Goal: Information Seeking & Learning: Find specific fact

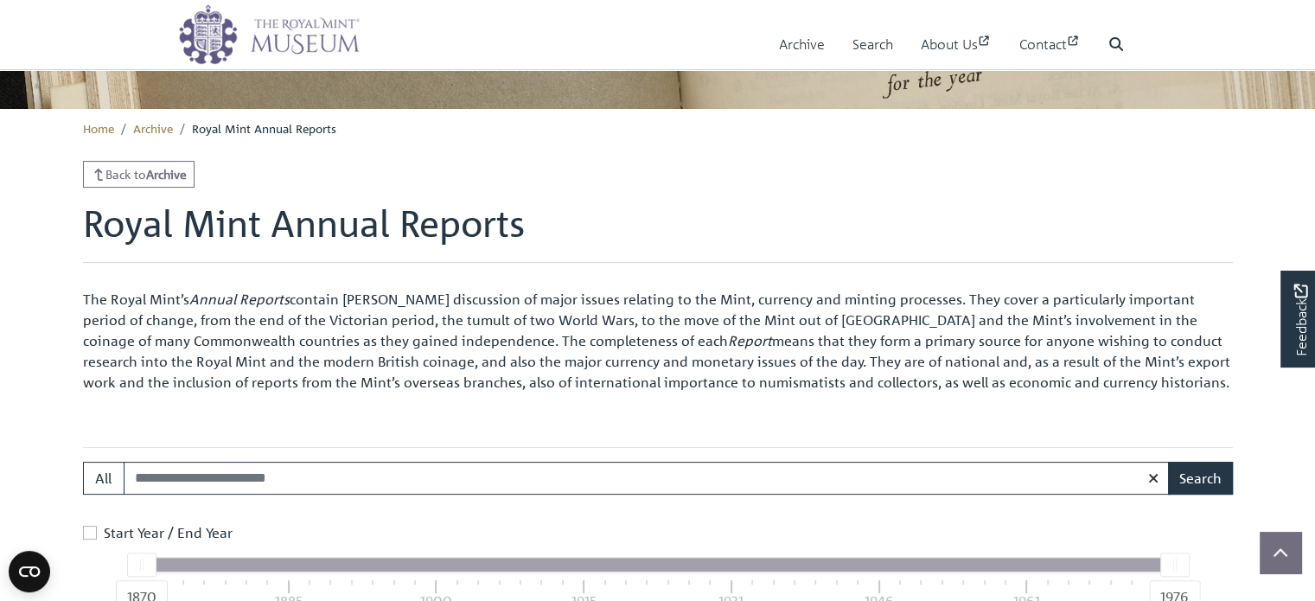
scroll to position [352, 0]
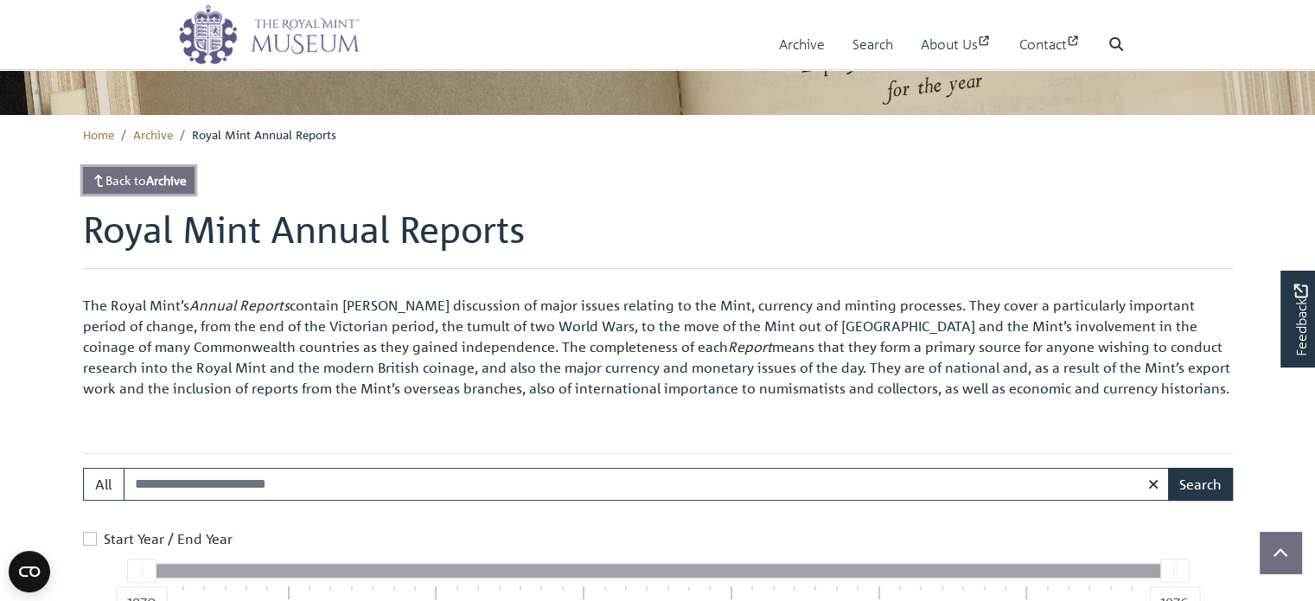
click at [174, 180] on strong "Archive" at bounding box center [166, 180] width 41 height 16
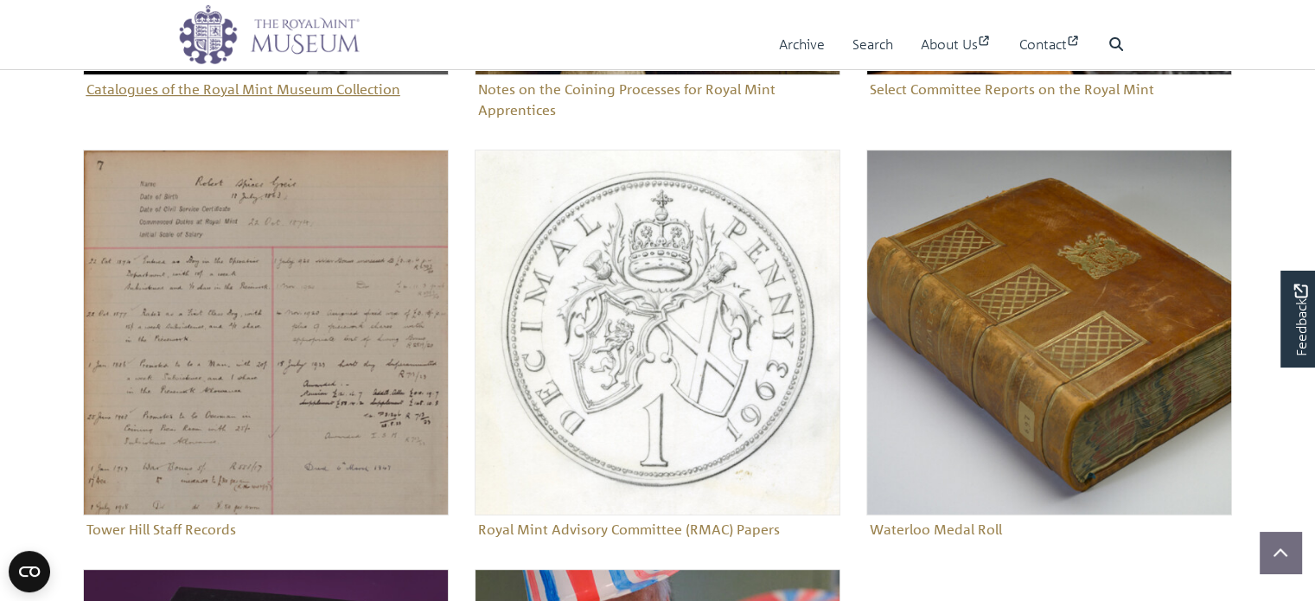
scroll to position [519, 0]
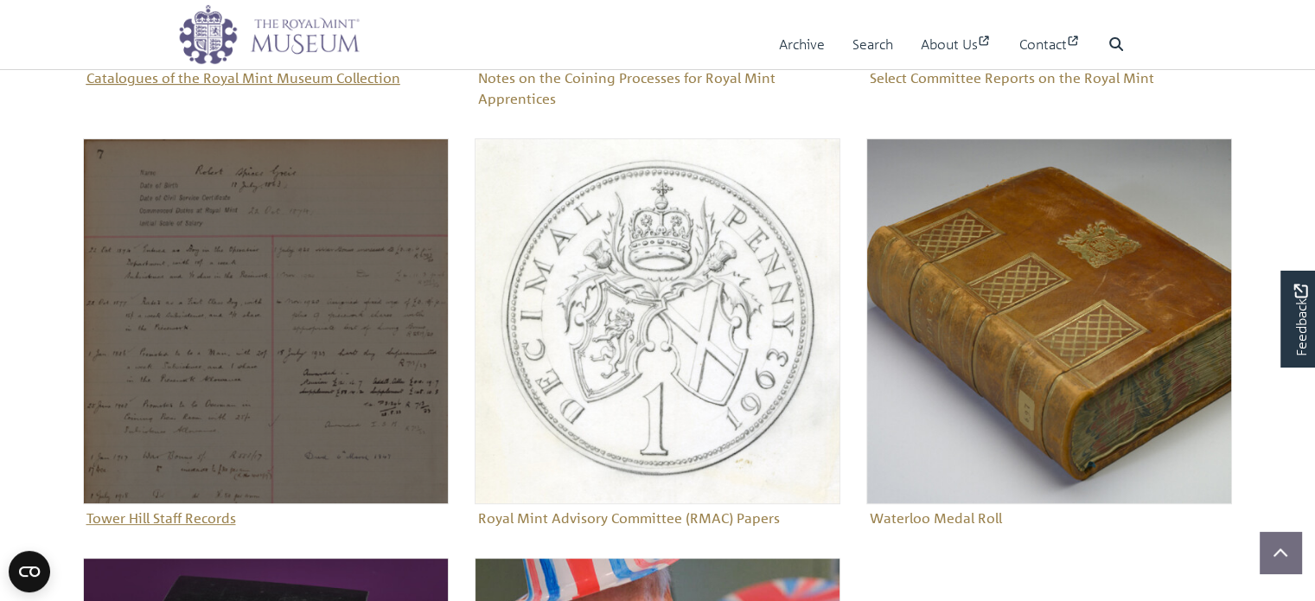
click at [273, 279] on img "Sub-collection" at bounding box center [266, 321] width 366 height 366
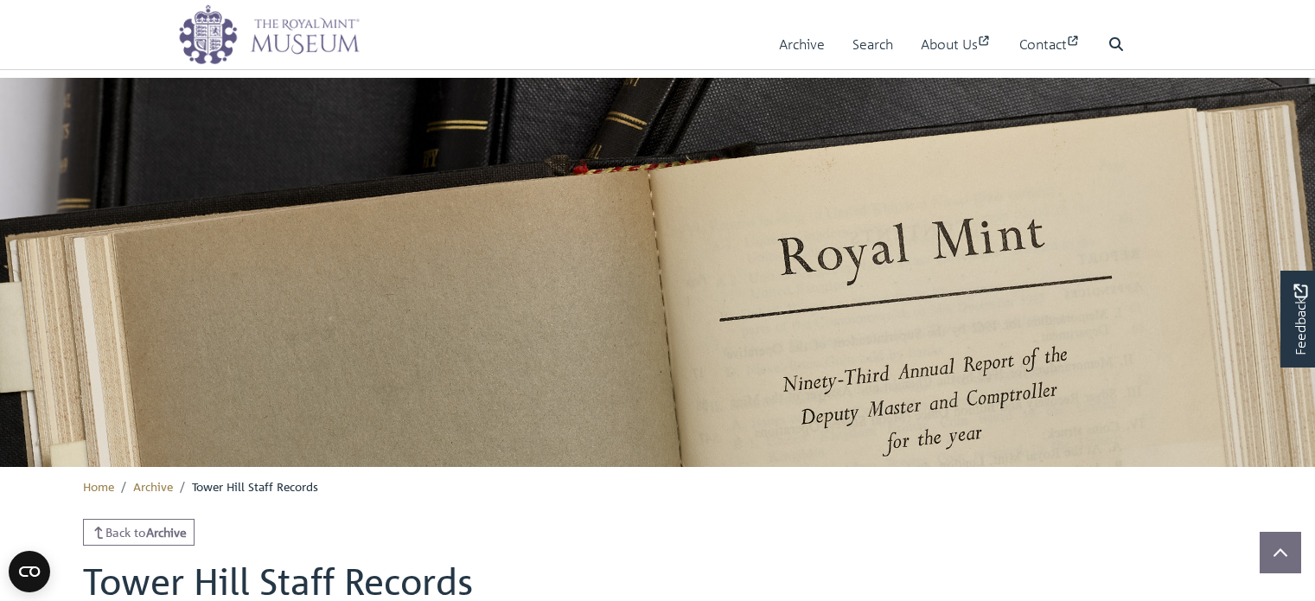
scroll to position [539, 0]
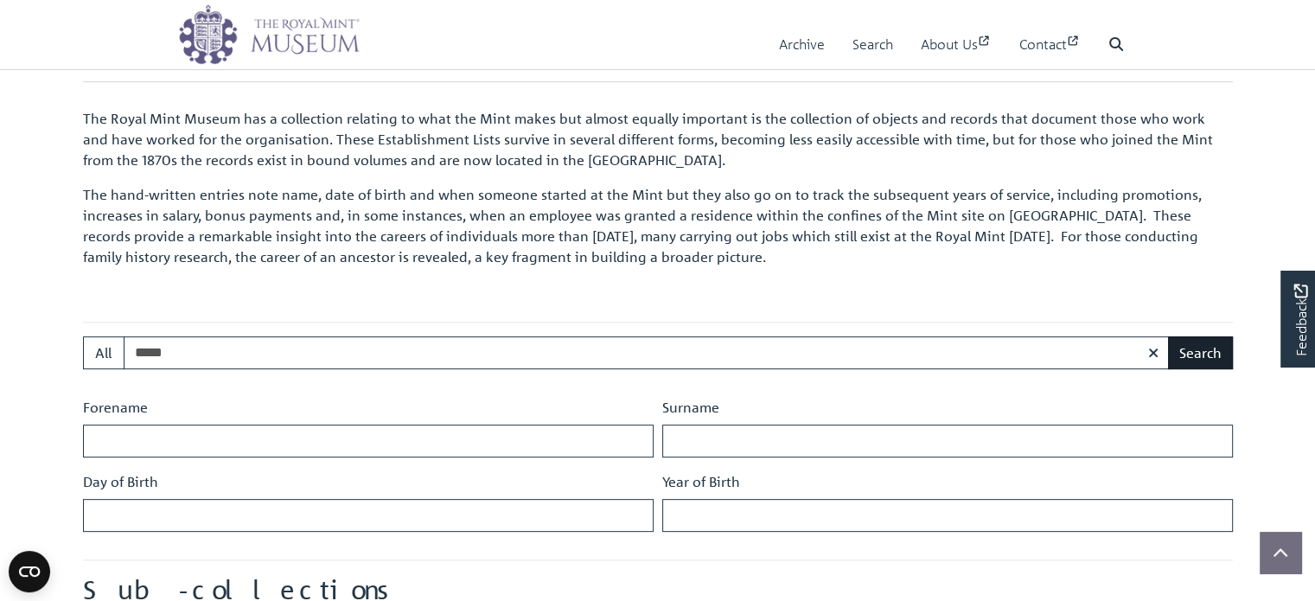
type input "*****"
click at [1204, 355] on button "Search" at bounding box center [1200, 352] width 65 height 33
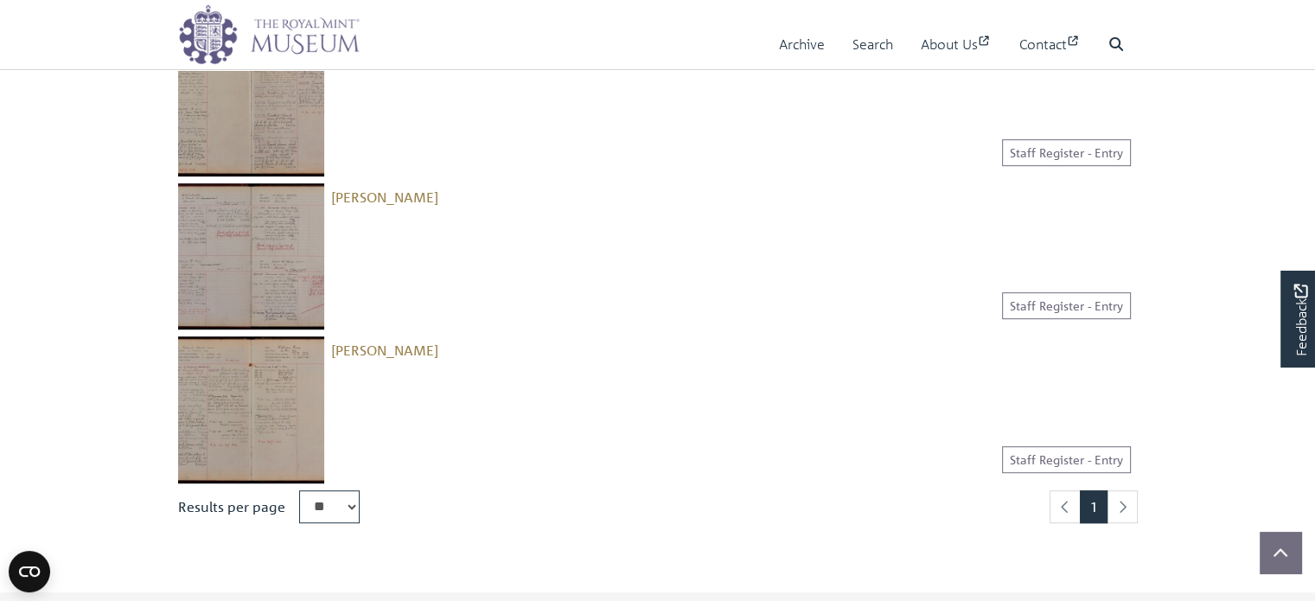
scroll to position [1038, 0]
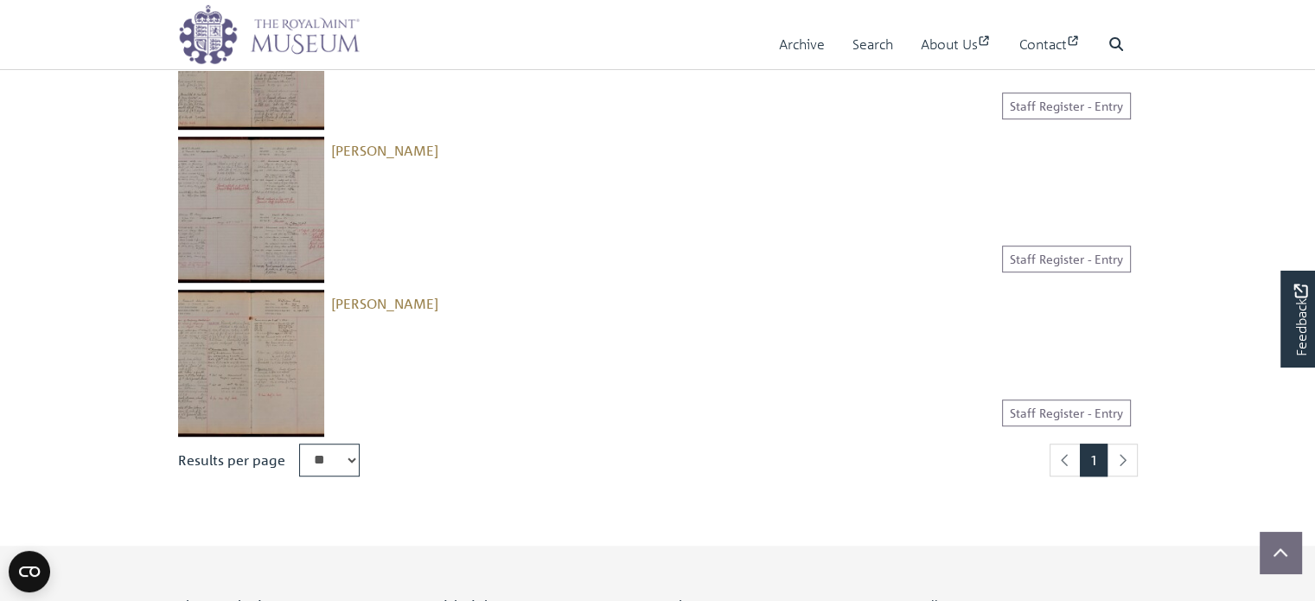
click at [252, 362] on img at bounding box center [251, 363] width 146 height 146
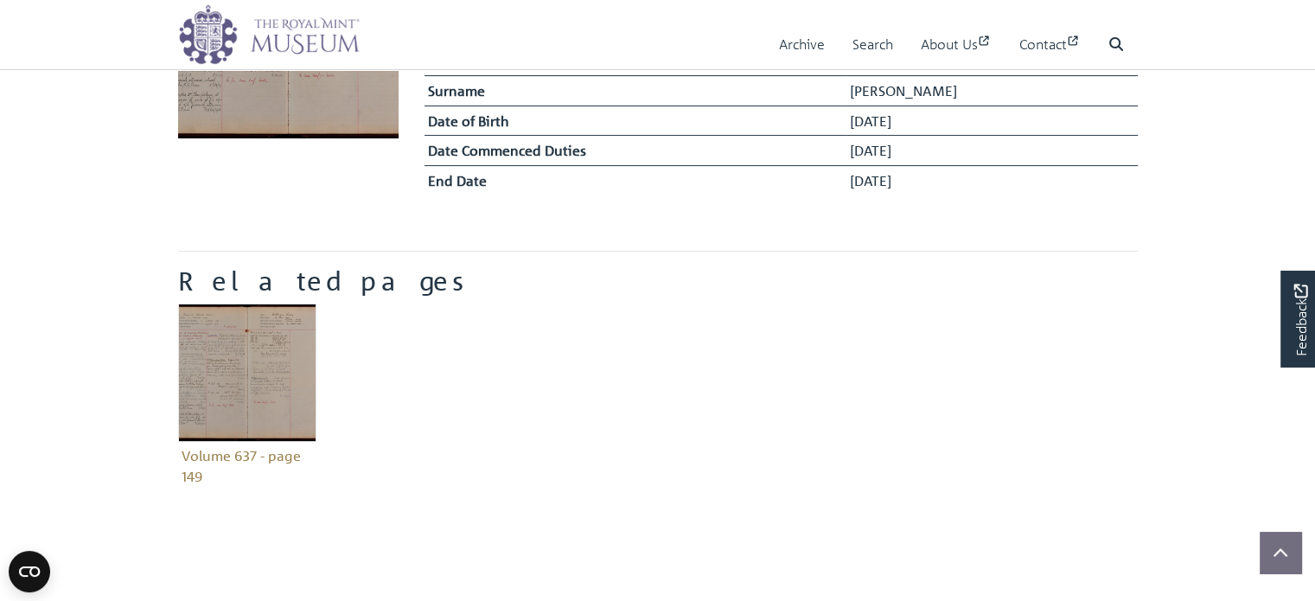
scroll to position [346, 0]
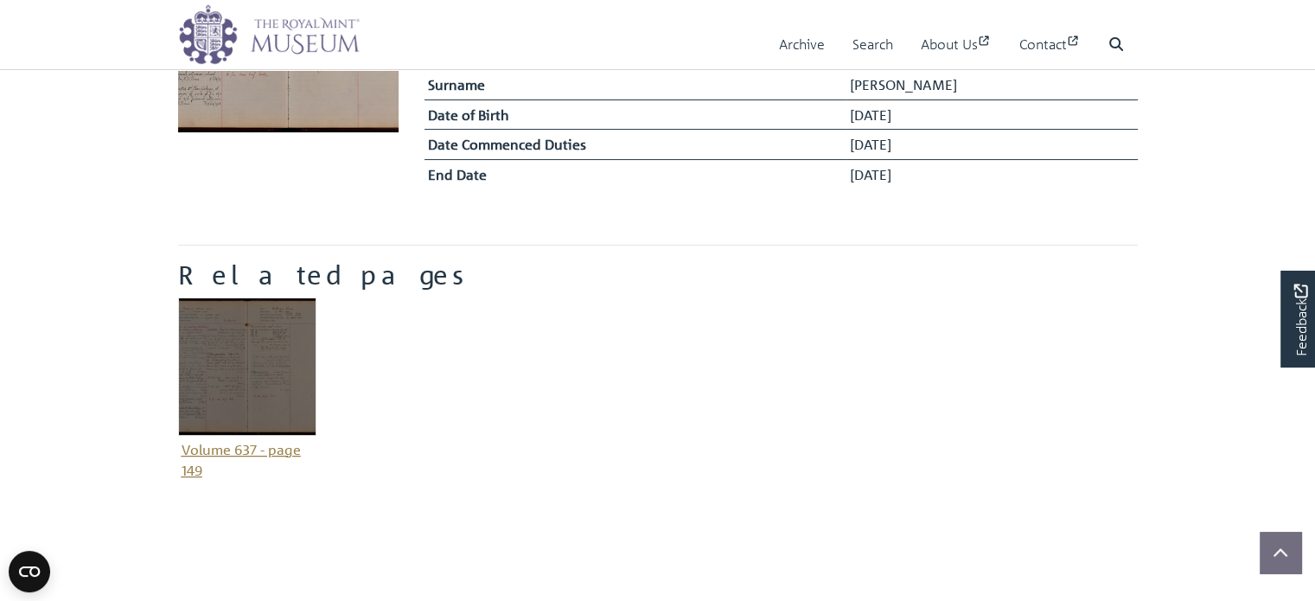
click at [259, 397] on img "Item related to this entity" at bounding box center [247, 366] width 138 height 138
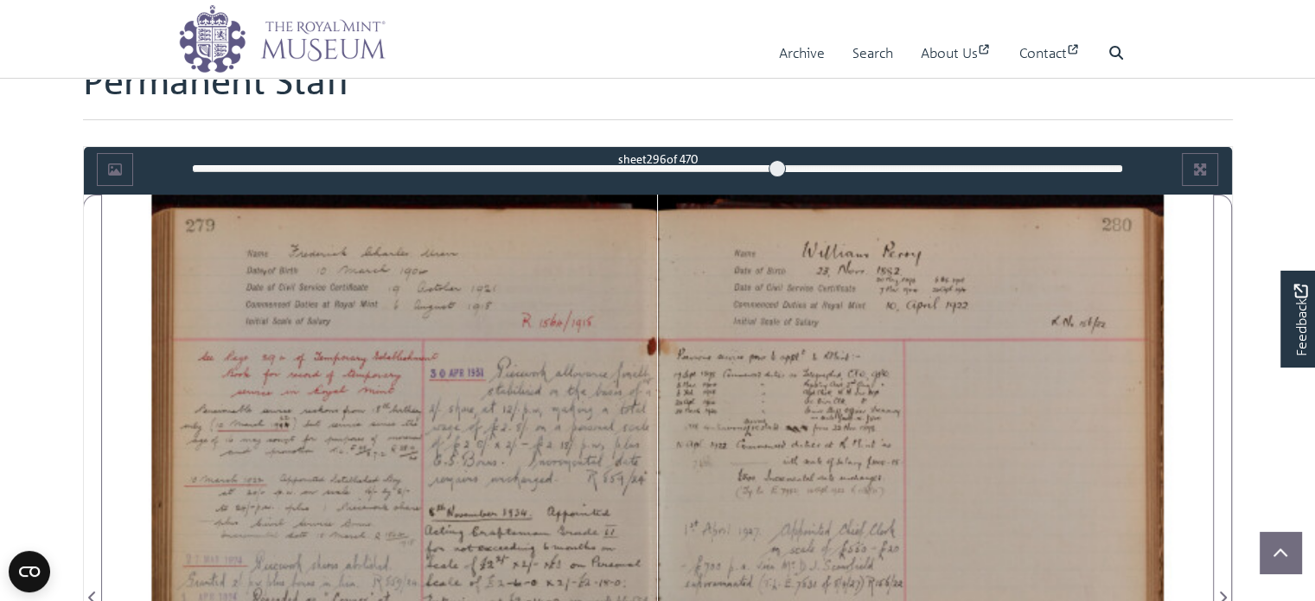
scroll to position [86, 0]
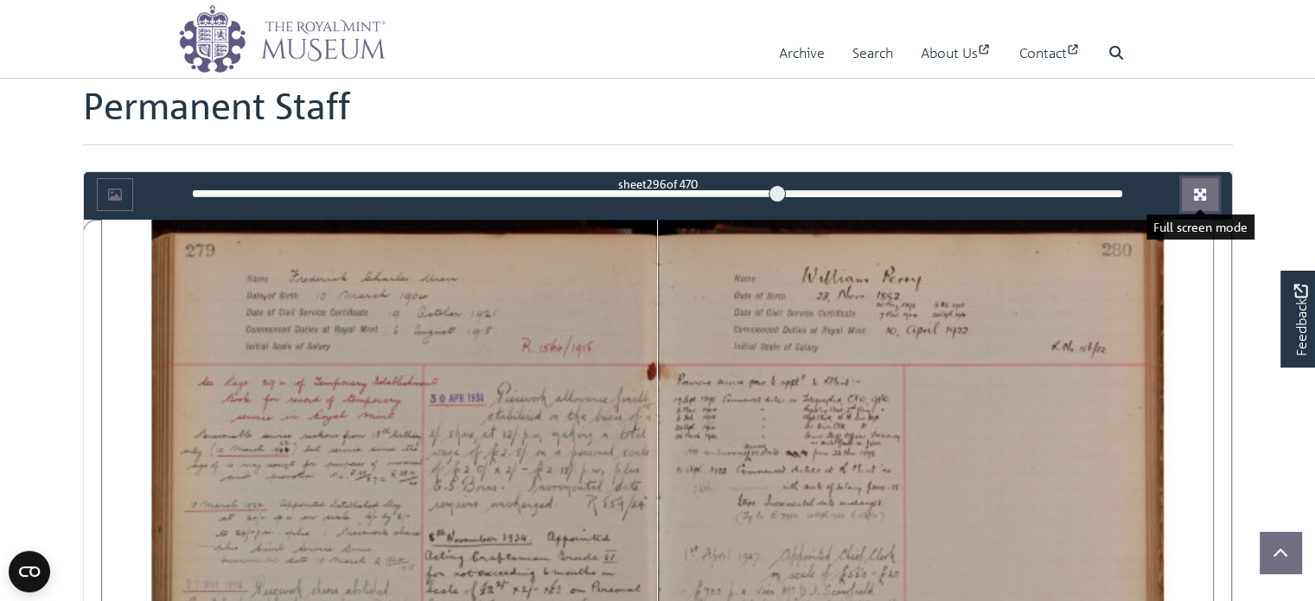
click at [1199, 189] on icon "Full screen mode" at bounding box center [1200, 195] width 14 height 14
click at [1206, 195] on icon "Full screen mode" at bounding box center [1200, 195] width 12 height 12
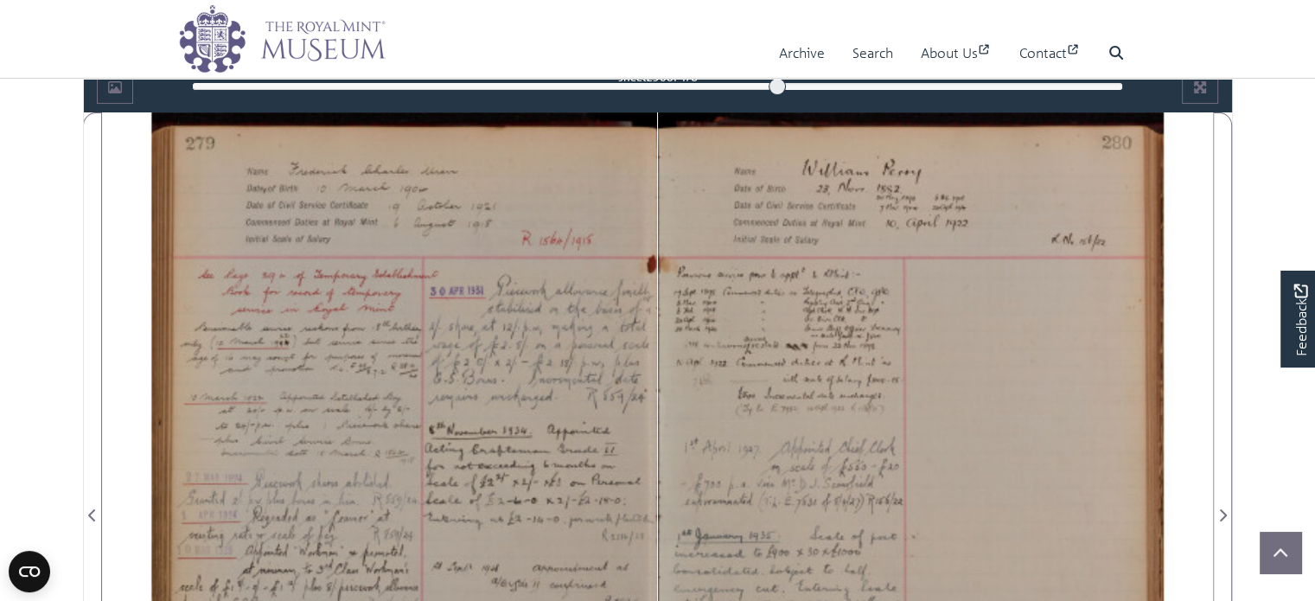
scroll to position [0, 0]
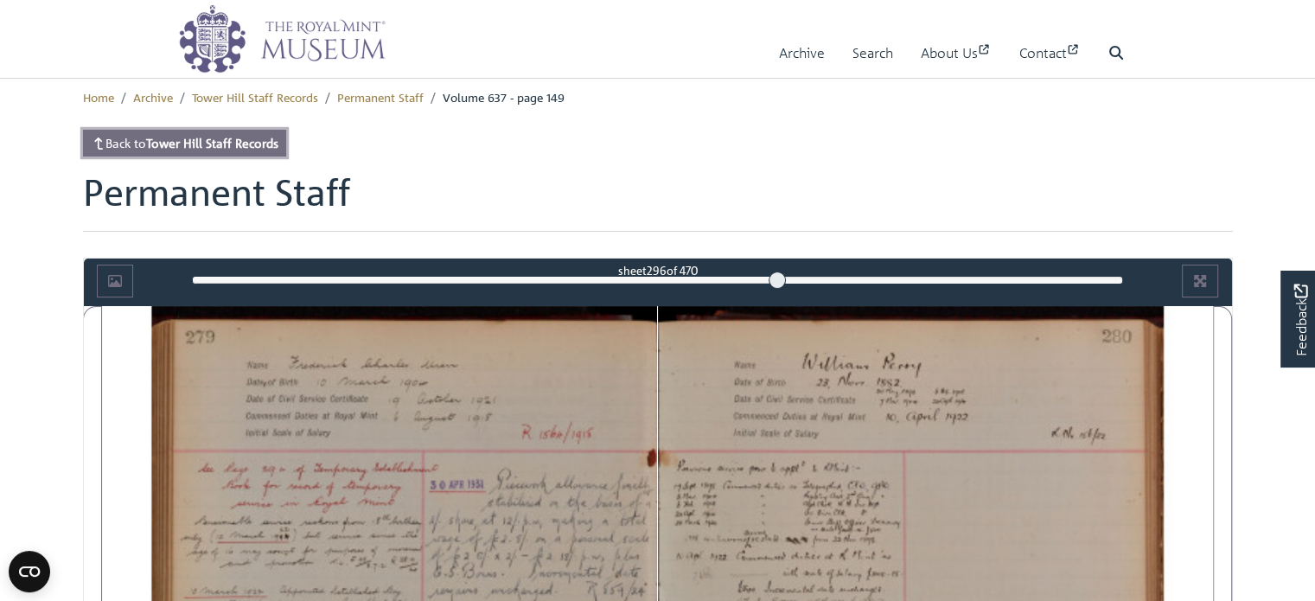
click at [208, 148] on strong "Tower Hill Staff Records" at bounding box center [212, 143] width 132 height 16
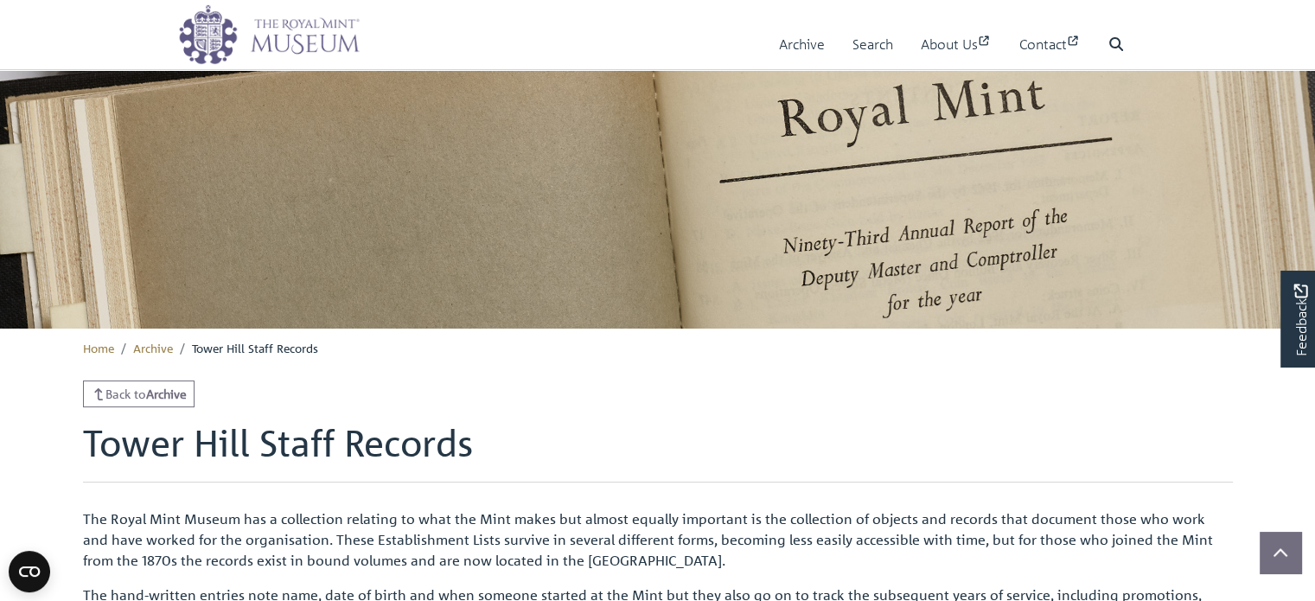
scroll to position [106, 0]
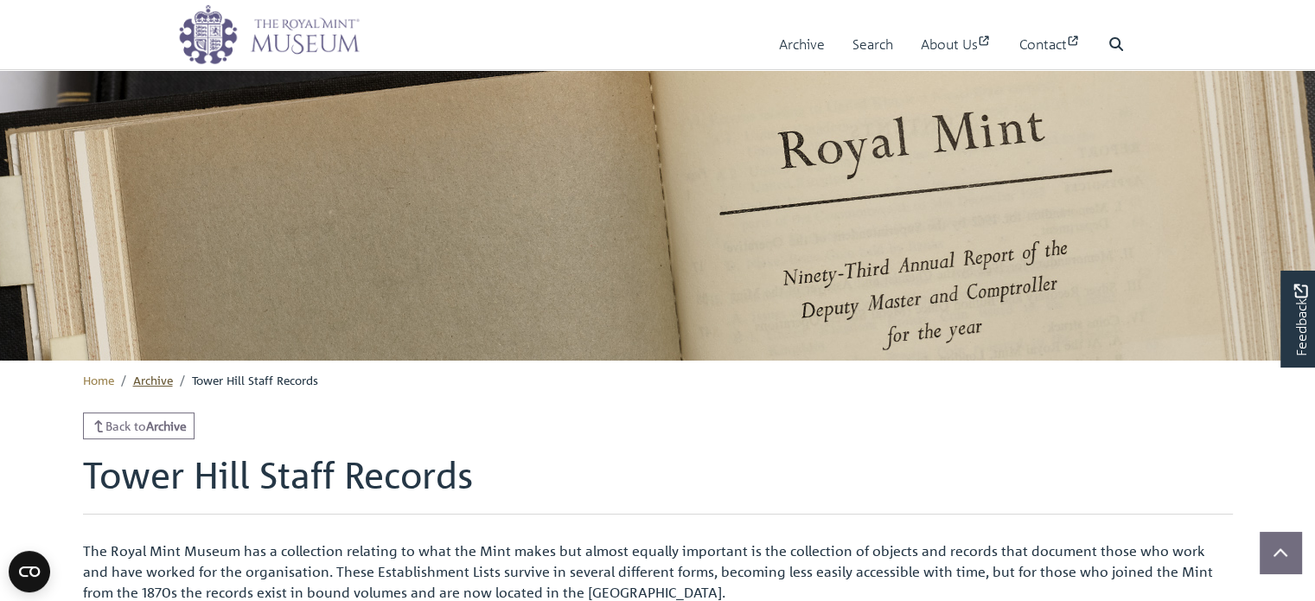
click at [159, 381] on link "Archive" at bounding box center [153, 380] width 40 height 16
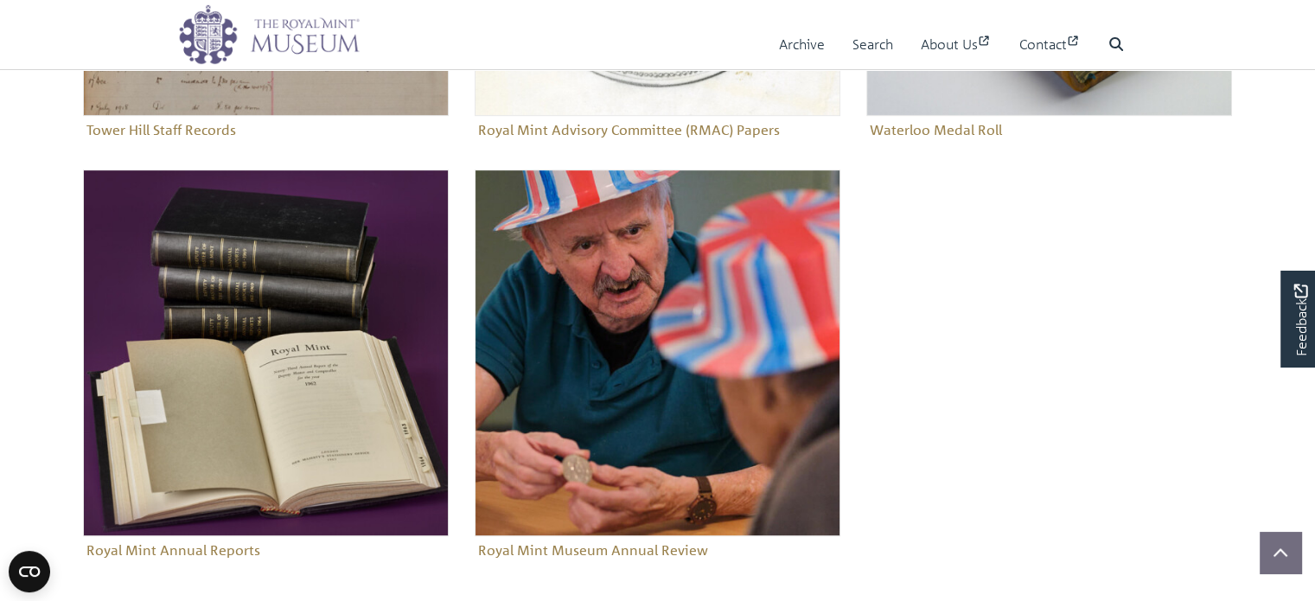
scroll to position [951, 0]
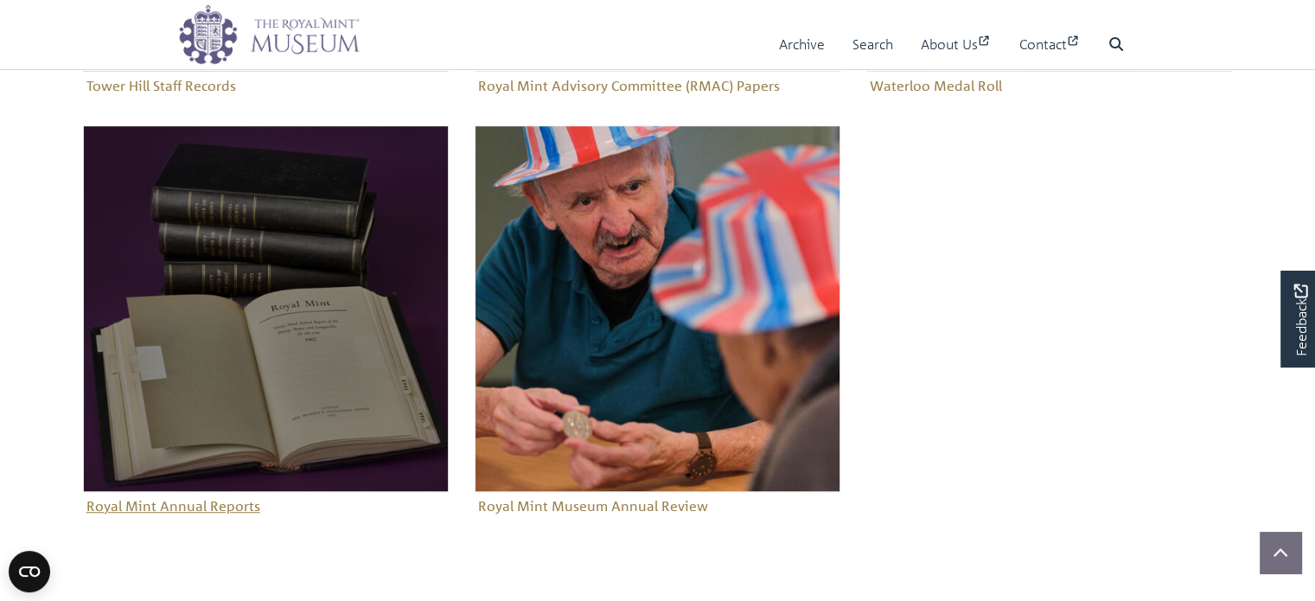
click at [251, 361] on img "Sub-collection" at bounding box center [266, 308] width 366 height 366
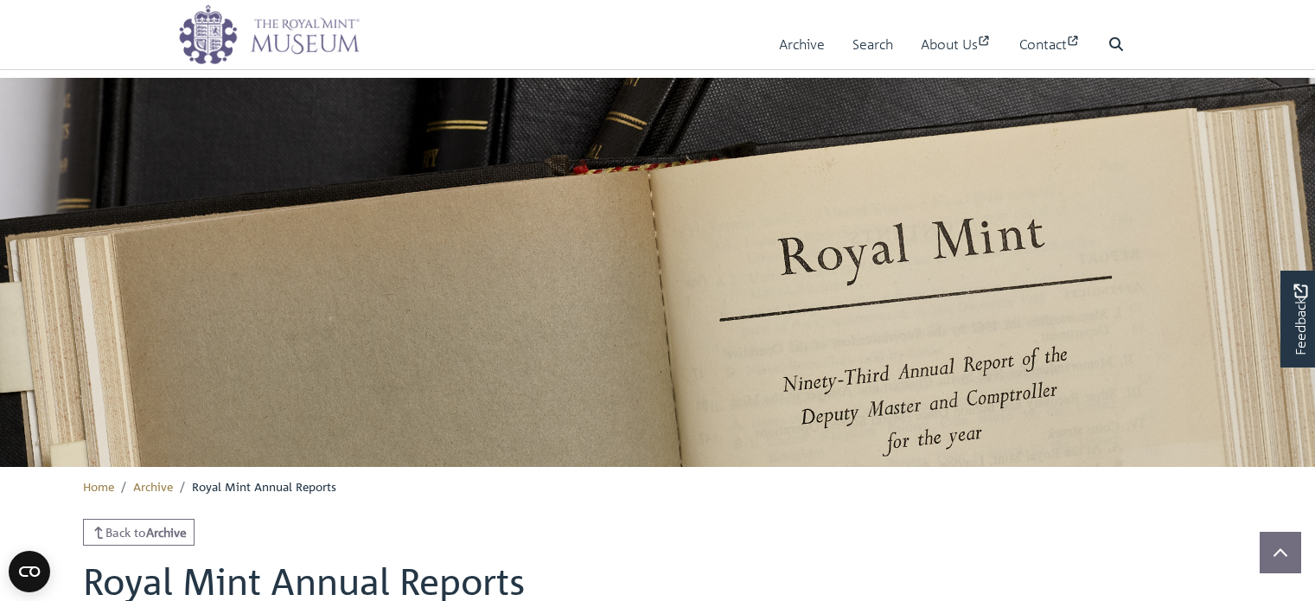
scroll to position [438, 0]
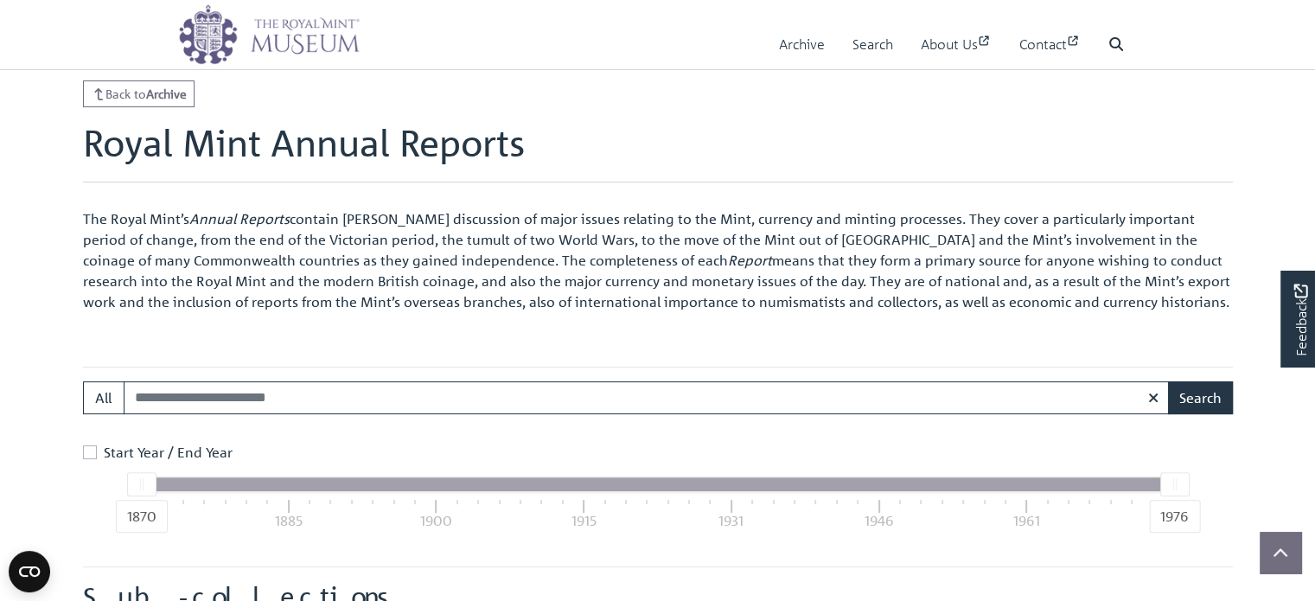
click at [242, 399] on input "Search:" at bounding box center [647, 397] width 1046 height 33
type input "**********"
click at [104, 457] on label "Start Year / End Year" at bounding box center [168, 452] width 129 height 21
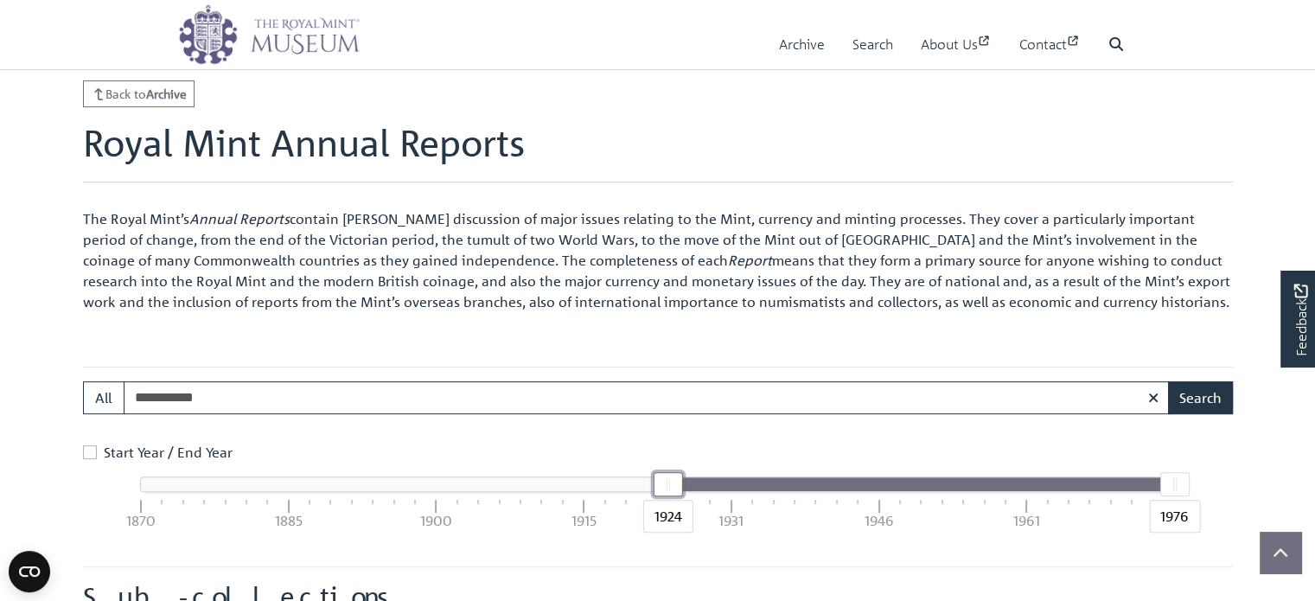
drag, startPoint x: 137, startPoint y: 483, endPoint x: 661, endPoint y: 470, distance: 524.2
click at [661, 470] on div "Start Year / End Year 1924 1976 1870 1885 1900 1915 1931 1946 1961 1976" at bounding box center [658, 490] width 1159 height 97
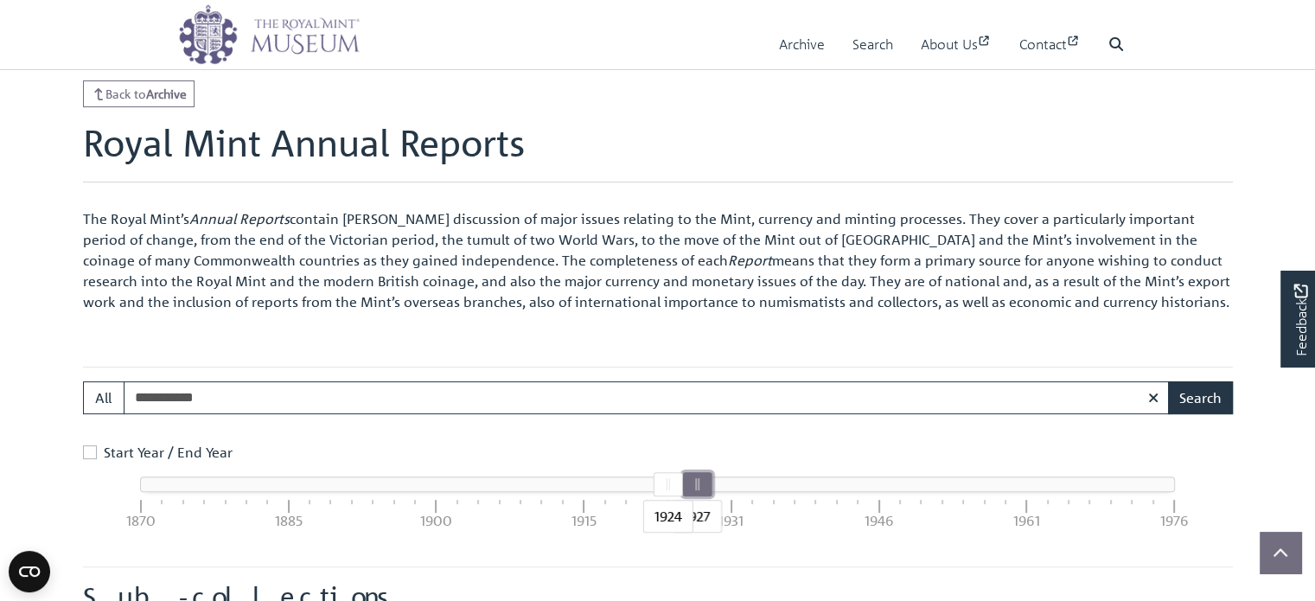
drag, startPoint x: 1173, startPoint y: 479, endPoint x: 701, endPoint y: 488, distance: 471.4
click at [701, 488] on div "1927" at bounding box center [696, 484] width 29 height 24
click at [1200, 400] on button "Search" at bounding box center [1200, 397] width 65 height 33
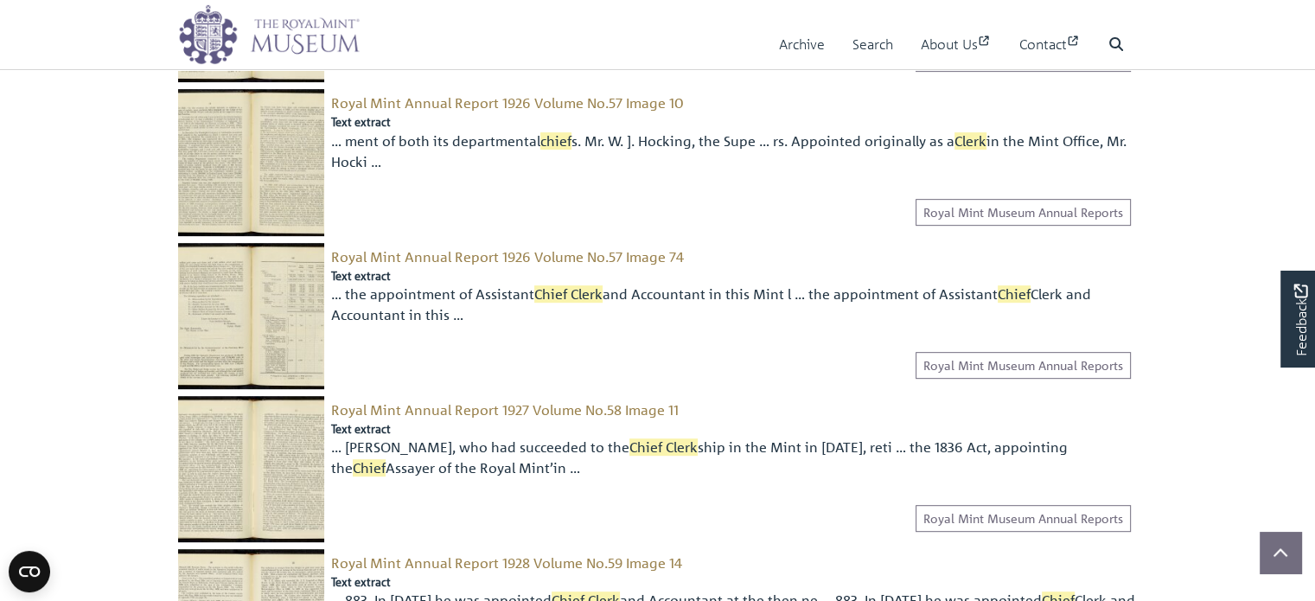
scroll to position [865, 0]
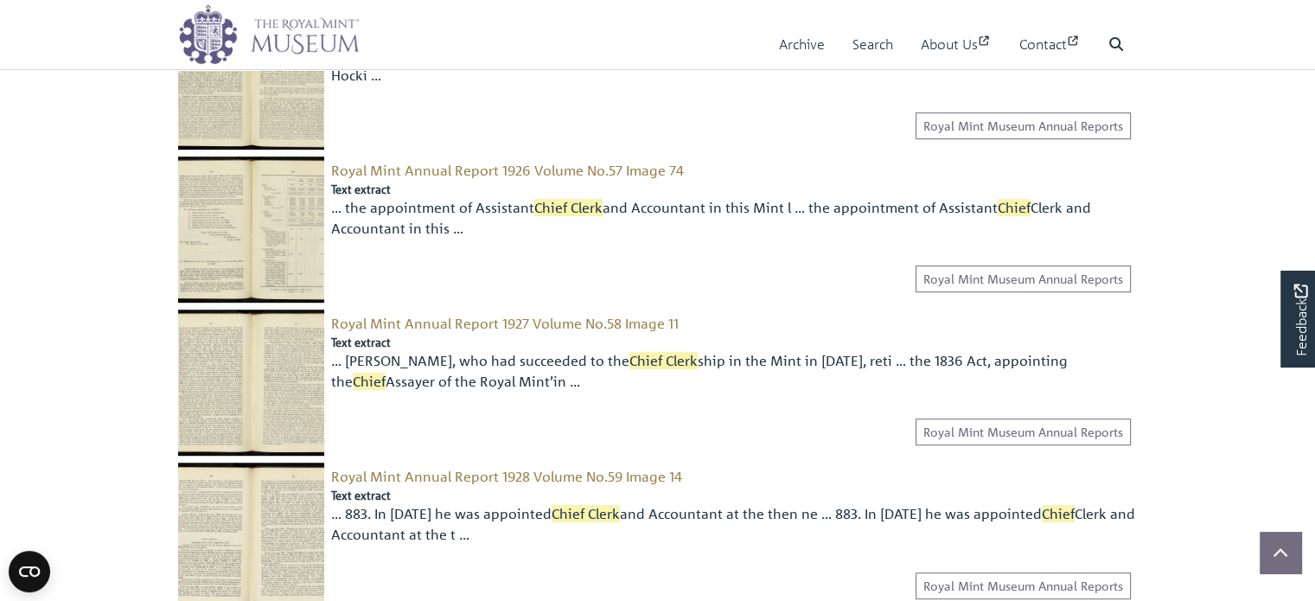
click at [239, 387] on img at bounding box center [251, 383] width 146 height 146
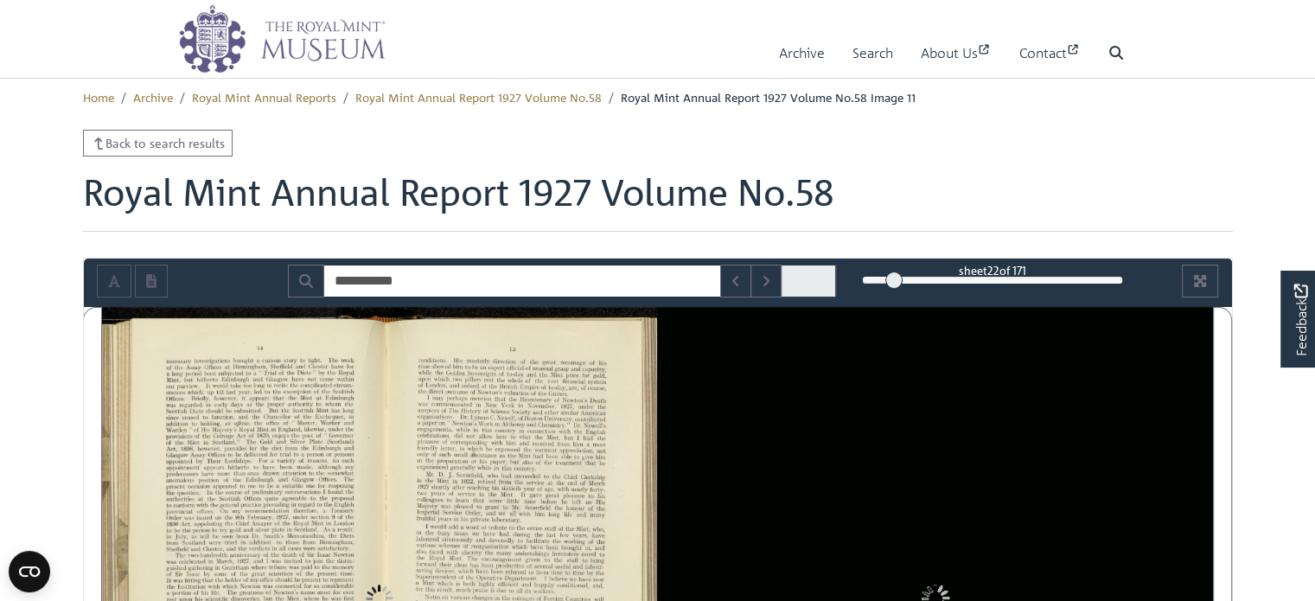
type input "**********"
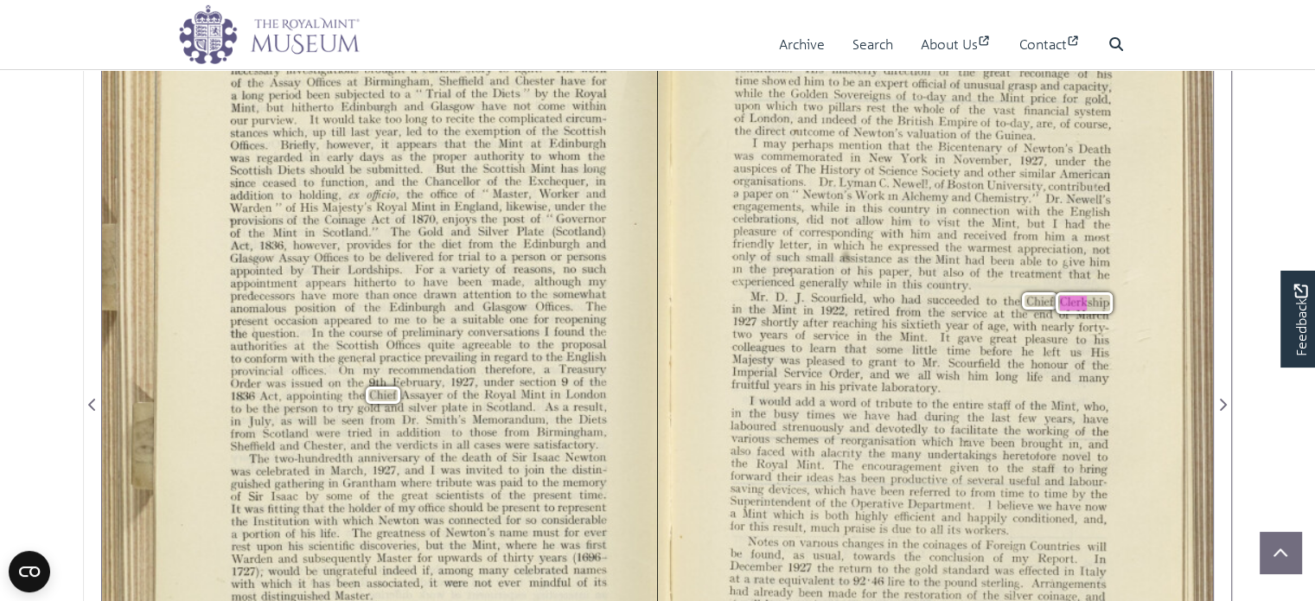
scroll to position [432, 0]
